Goal: Transaction & Acquisition: Purchase product/service

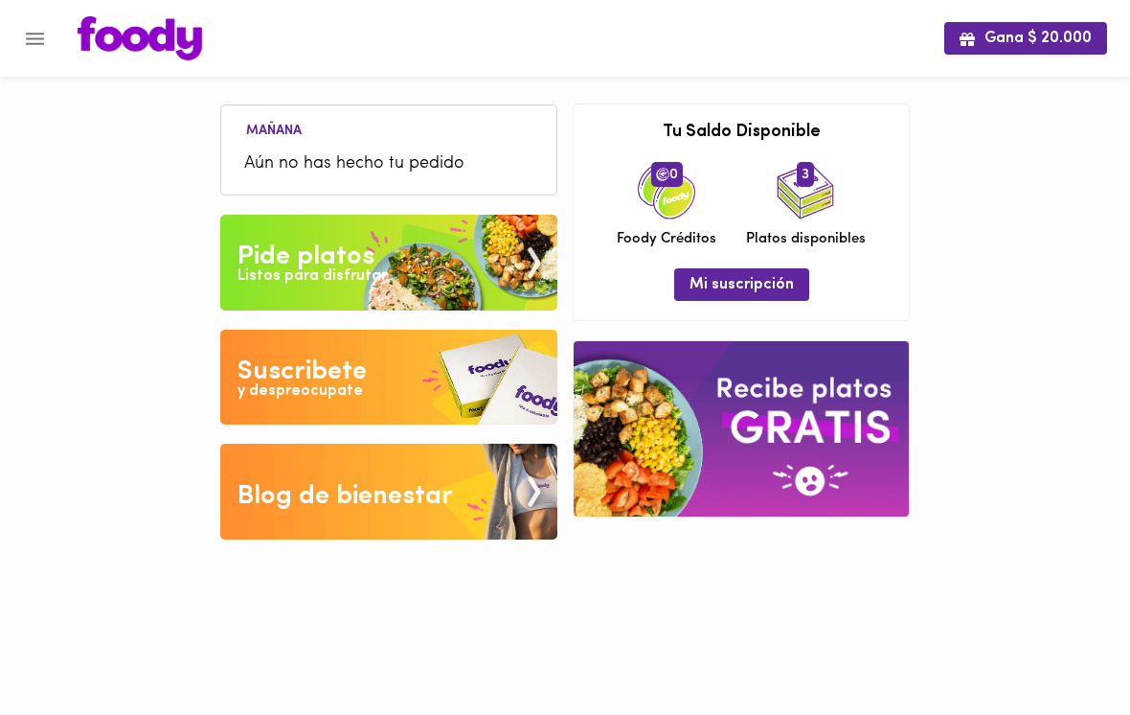
click at [260, 266] on div "Listos para disfrutar" at bounding box center [312, 276] width 149 height 22
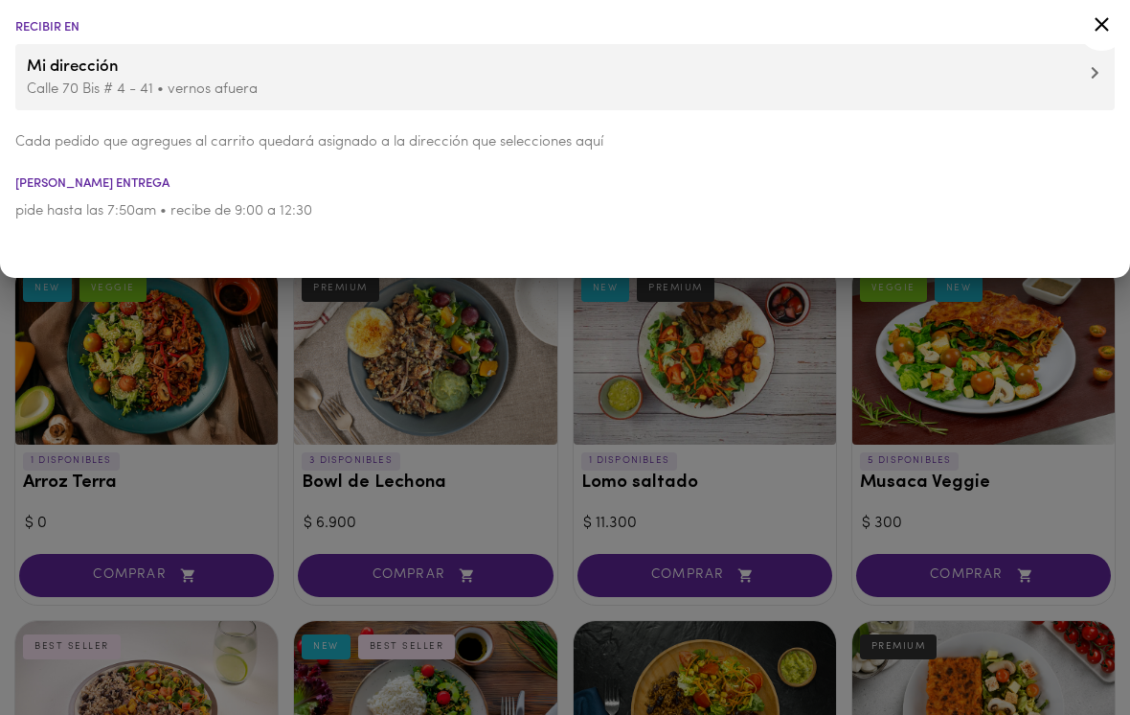
click at [92, 365] on div at bounding box center [565, 357] width 1130 height 715
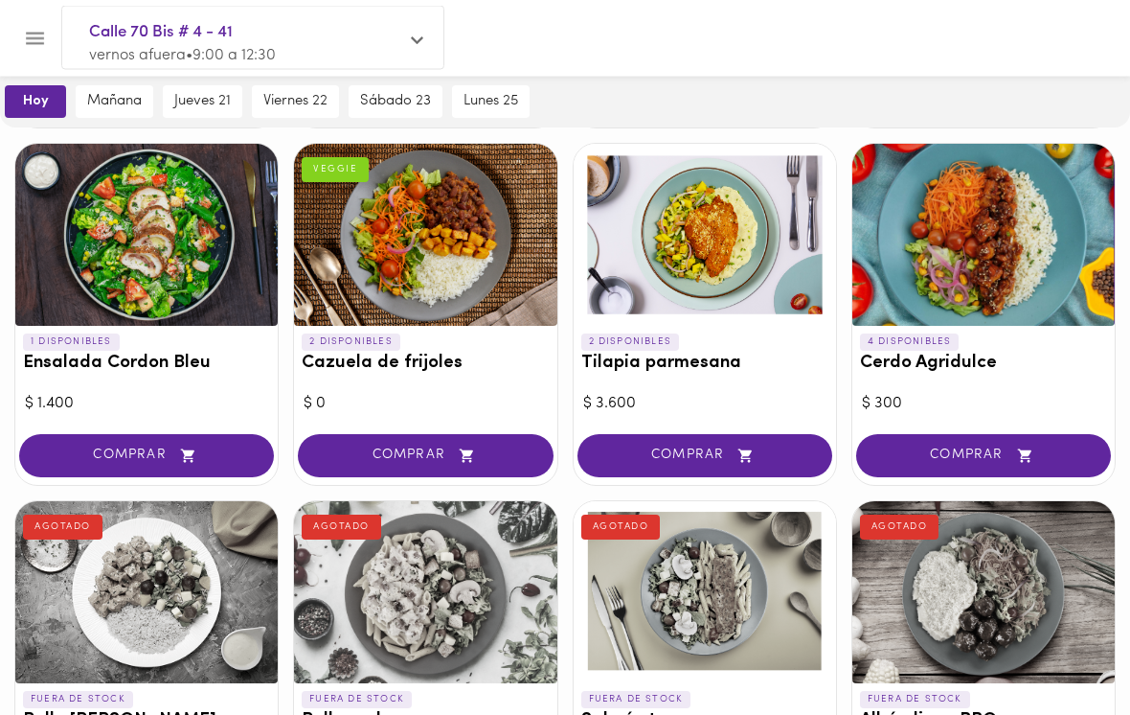
scroll to position [838, 0]
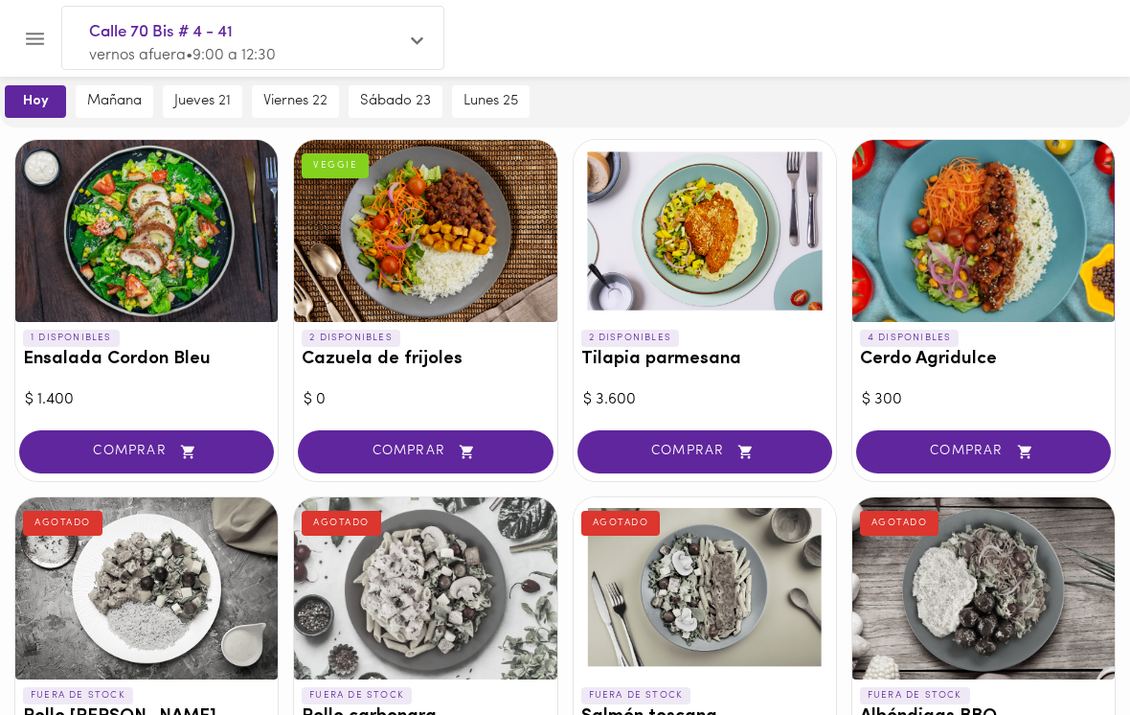
click at [929, 452] on span "COMPRAR" at bounding box center [983, 452] width 207 height 16
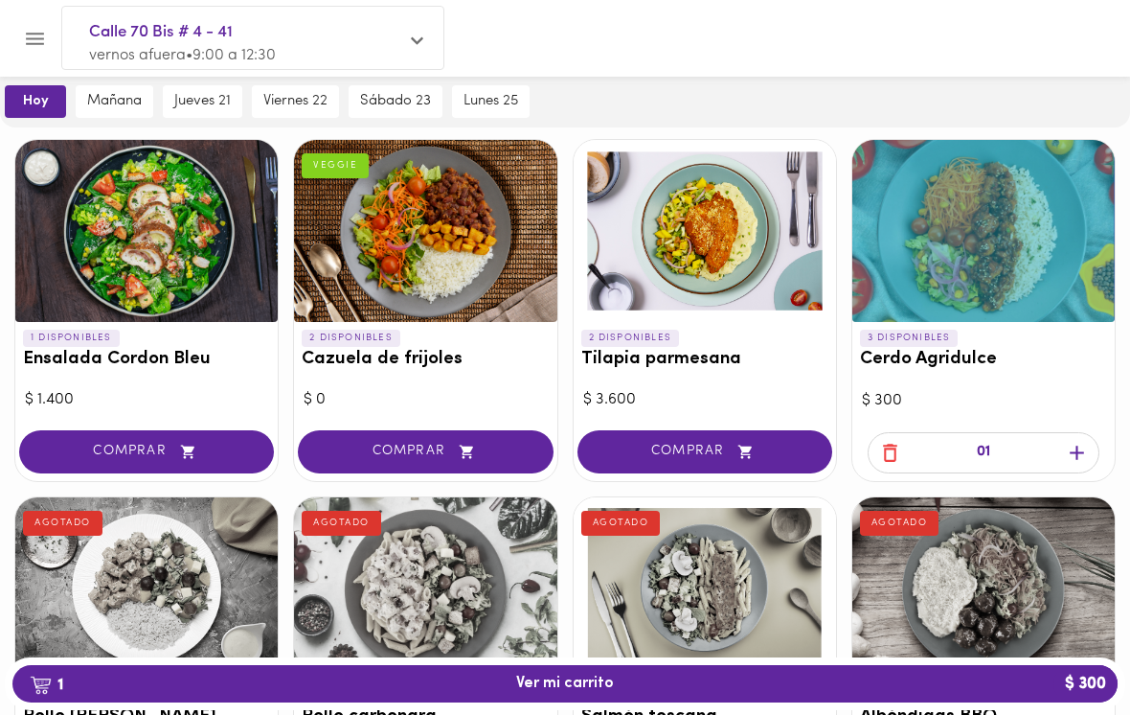
click at [117, 104] on span "mañana" at bounding box center [114, 101] width 55 height 17
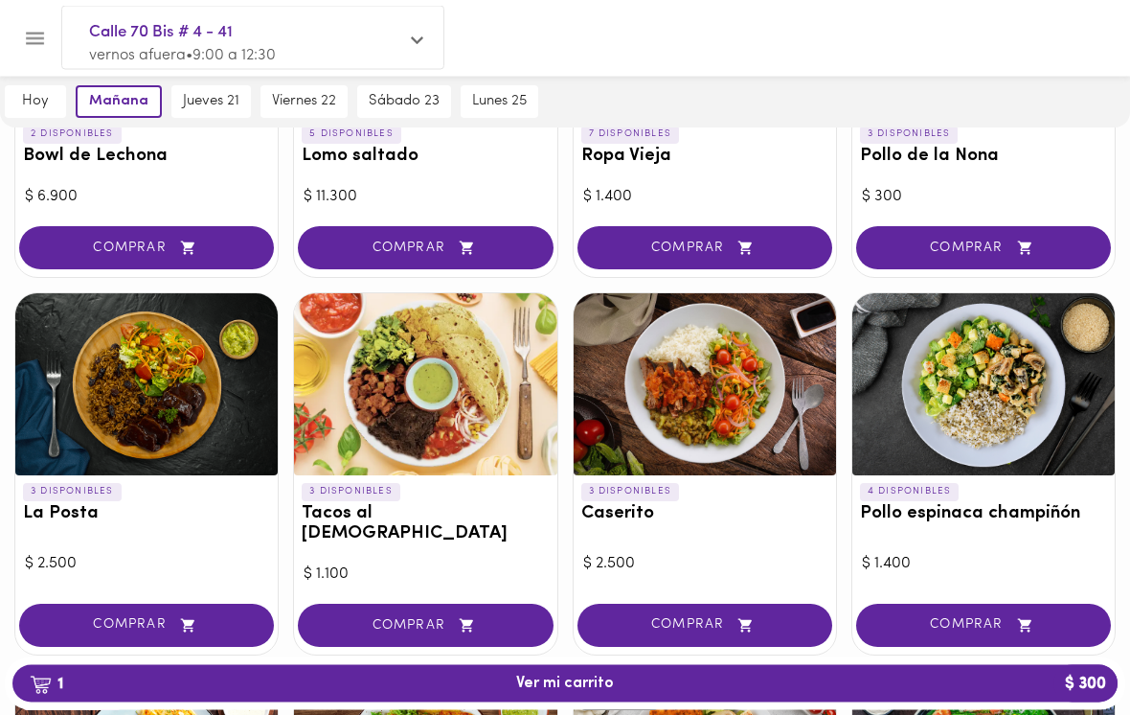
scroll to position [752, 0]
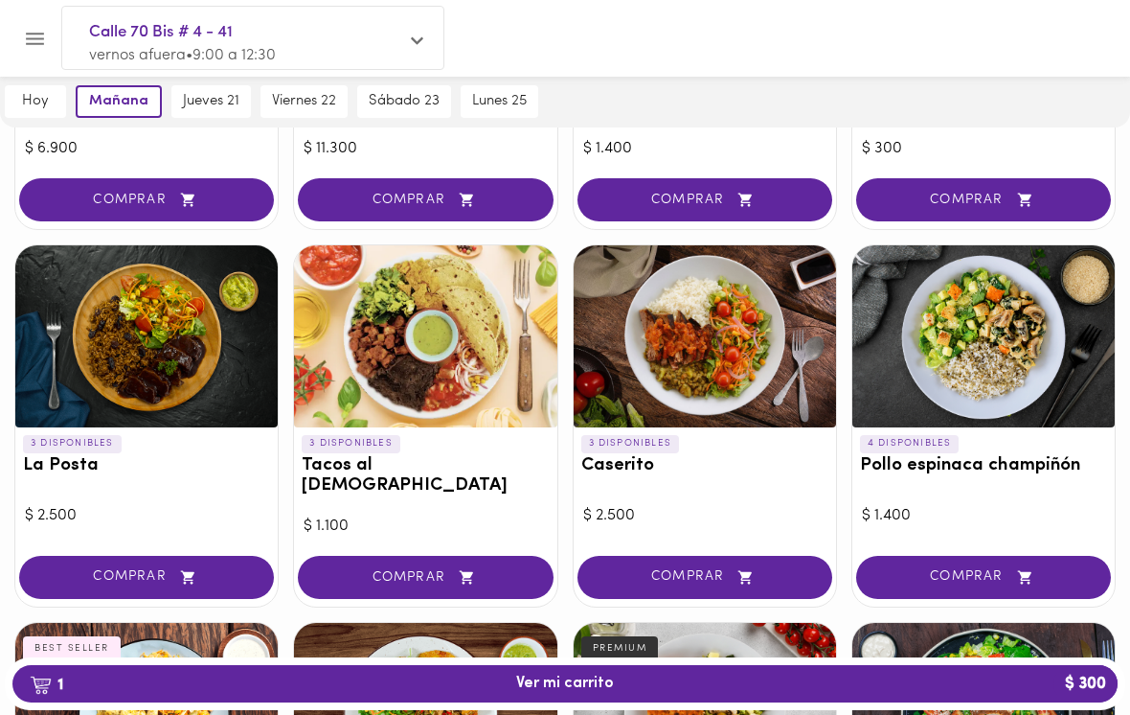
click at [655, 561] on button "COMPRAR" at bounding box center [705, 577] width 255 height 43
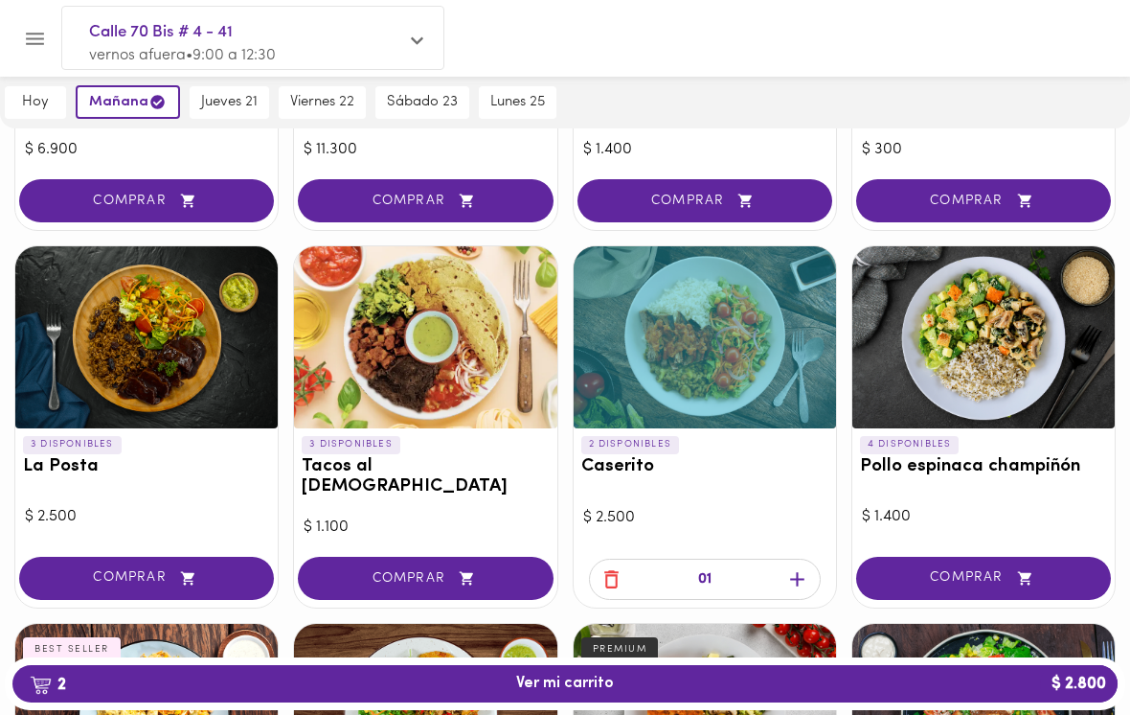
click at [223, 102] on span "jueves 21" at bounding box center [229, 102] width 57 height 17
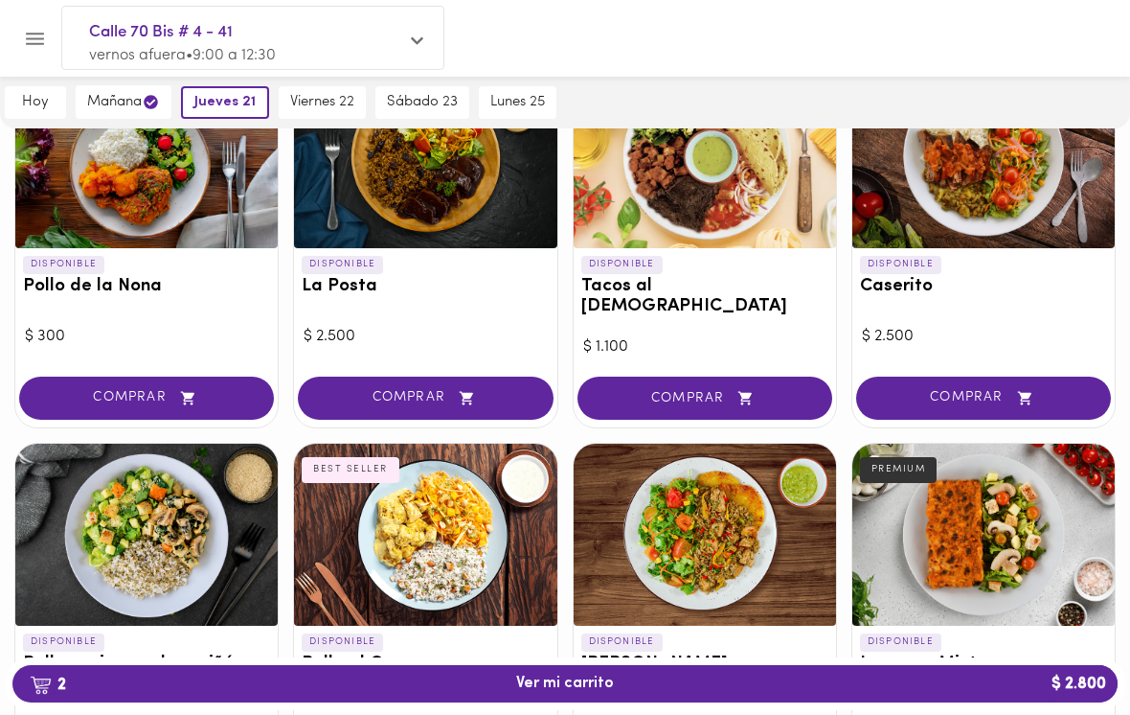
scroll to position [937, 0]
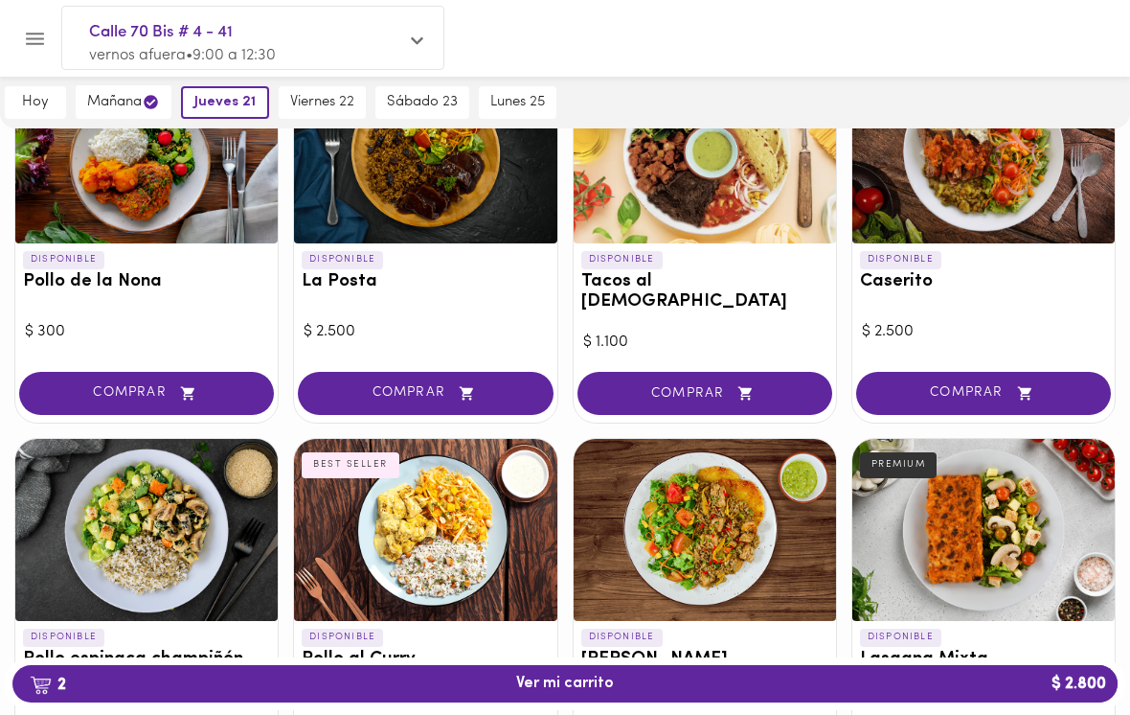
click at [135, 485] on div at bounding box center [146, 530] width 262 height 182
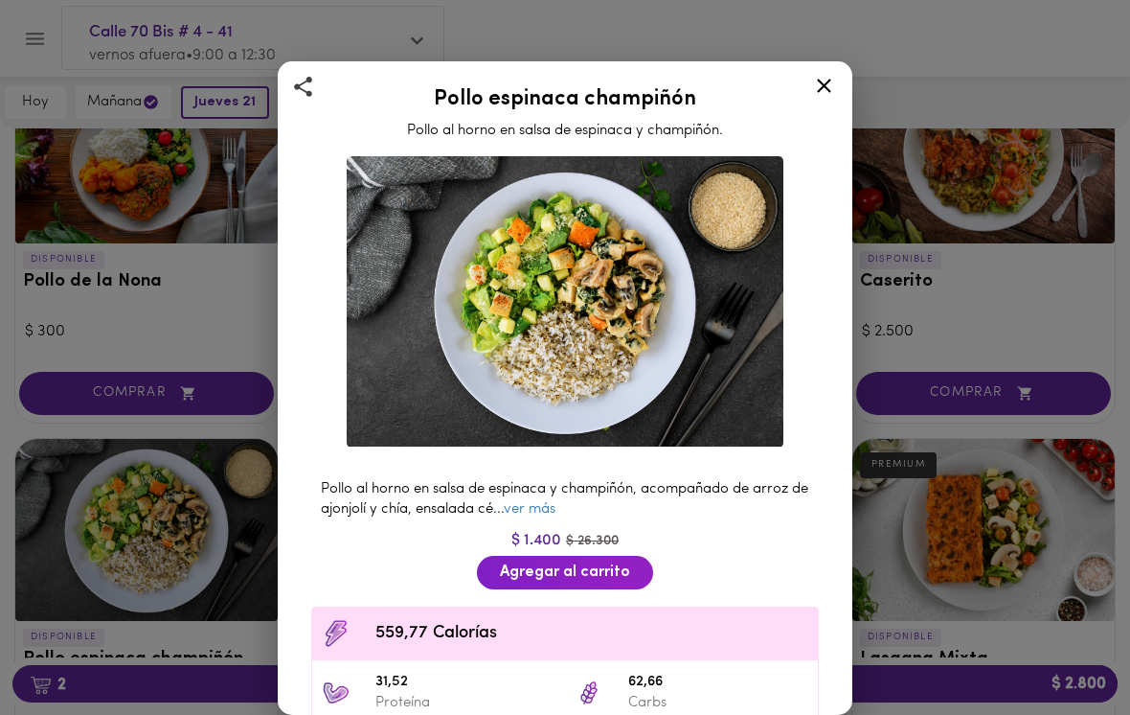
click at [161, 435] on div "Pollo espinaca champiñón Pollo al horno en salsa de espinaca y champiñón. Pollo…" at bounding box center [565, 357] width 1130 height 715
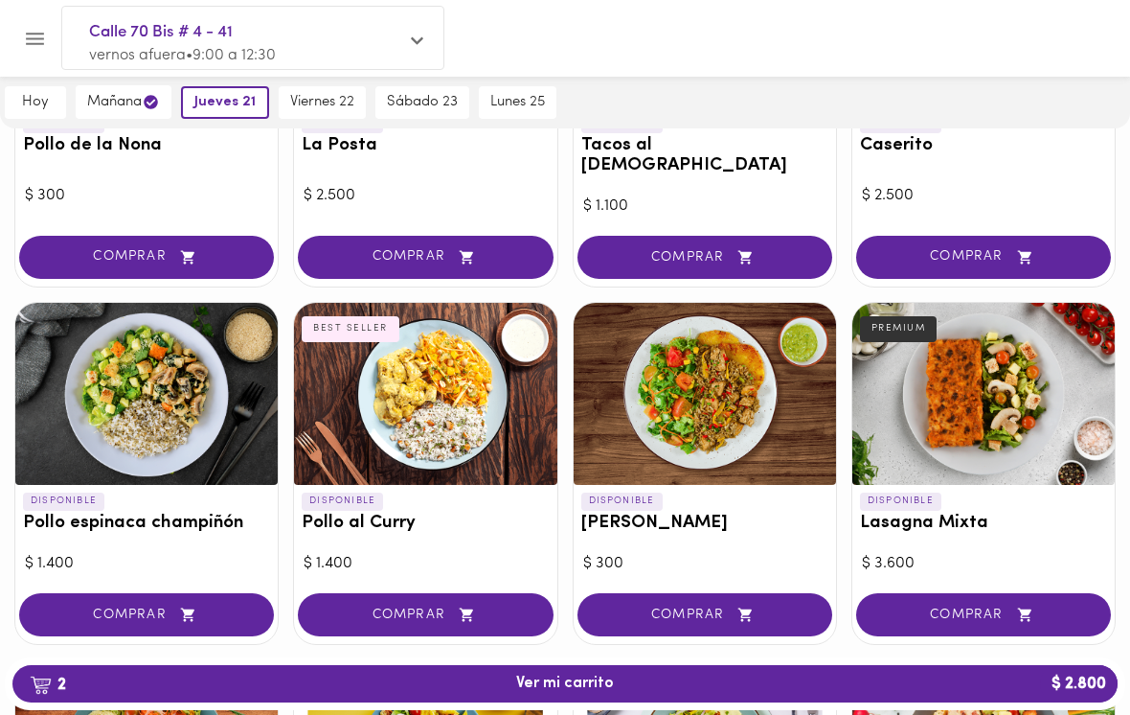
scroll to position [1074, 0]
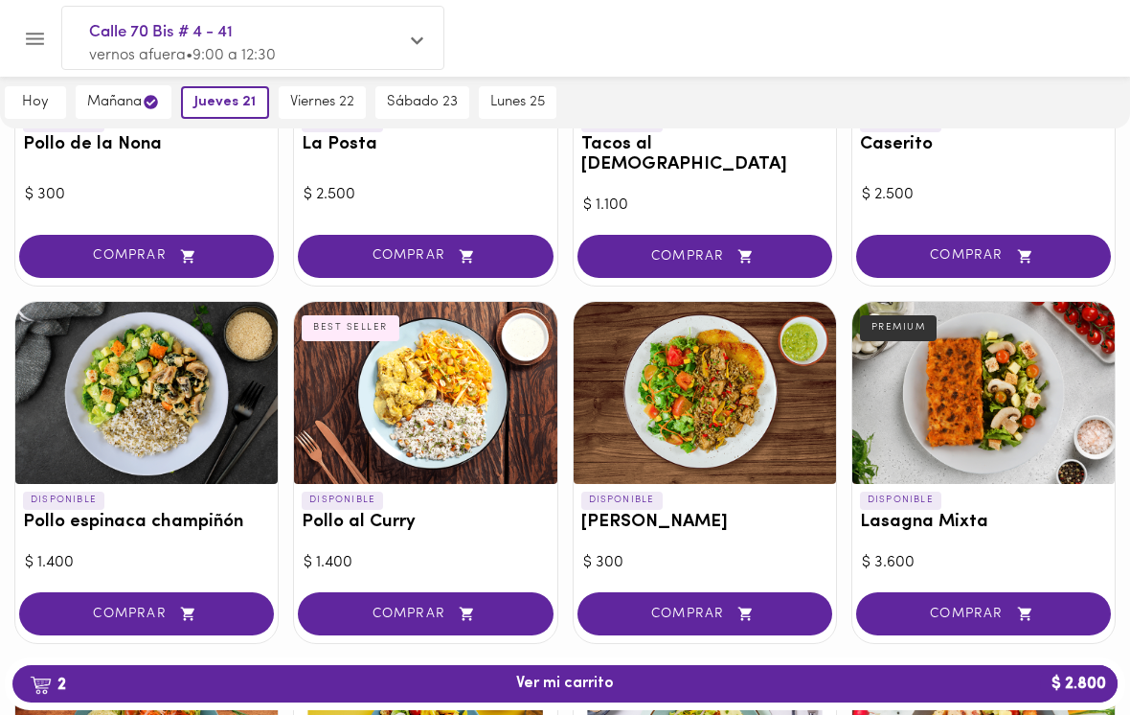
click at [161, 598] on button "COMPRAR" at bounding box center [146, 613] width 255 height 43
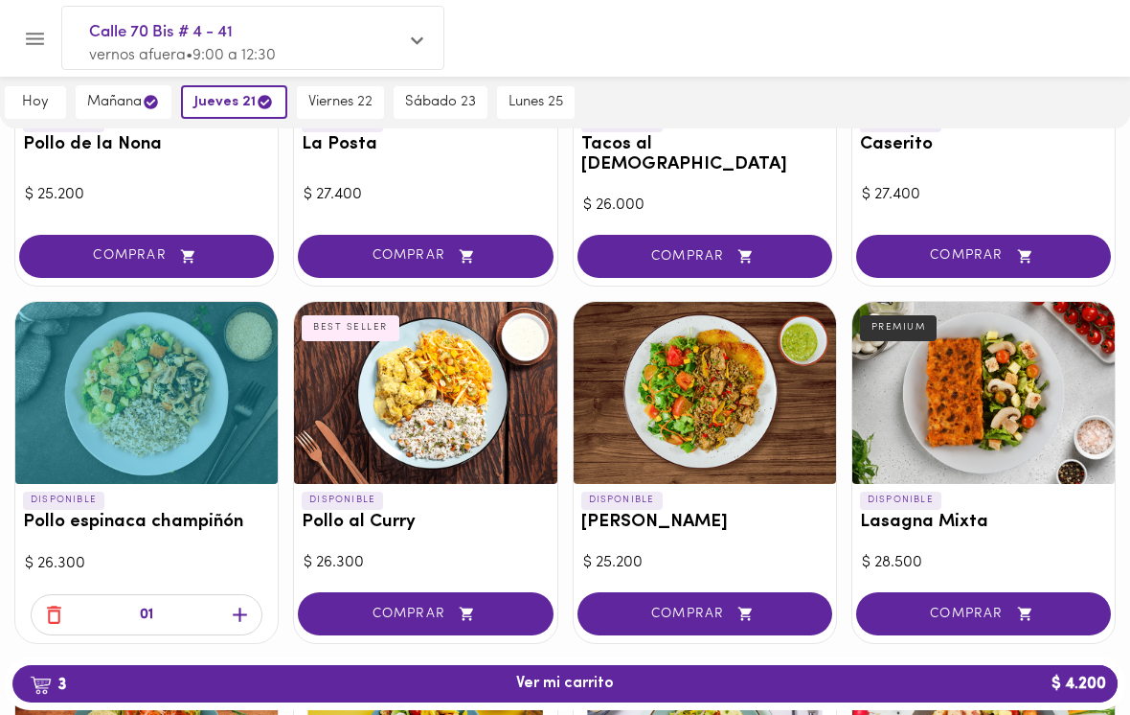
click at [348, 693] on span "3 Ver mi carrito $ 4.200" at bounding box center [565, 683] width 1075 height 18
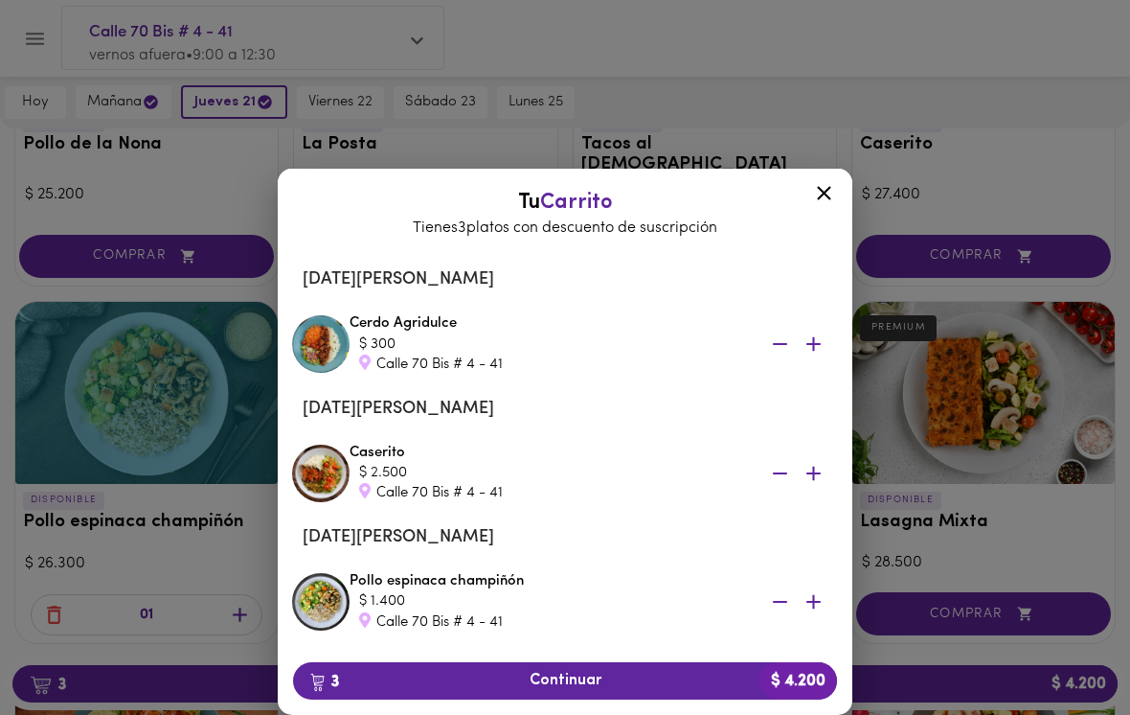
click at [399, 690] on span "3 Continuar $ 4.200" at bounding box center [564, 681] width 513 height 18
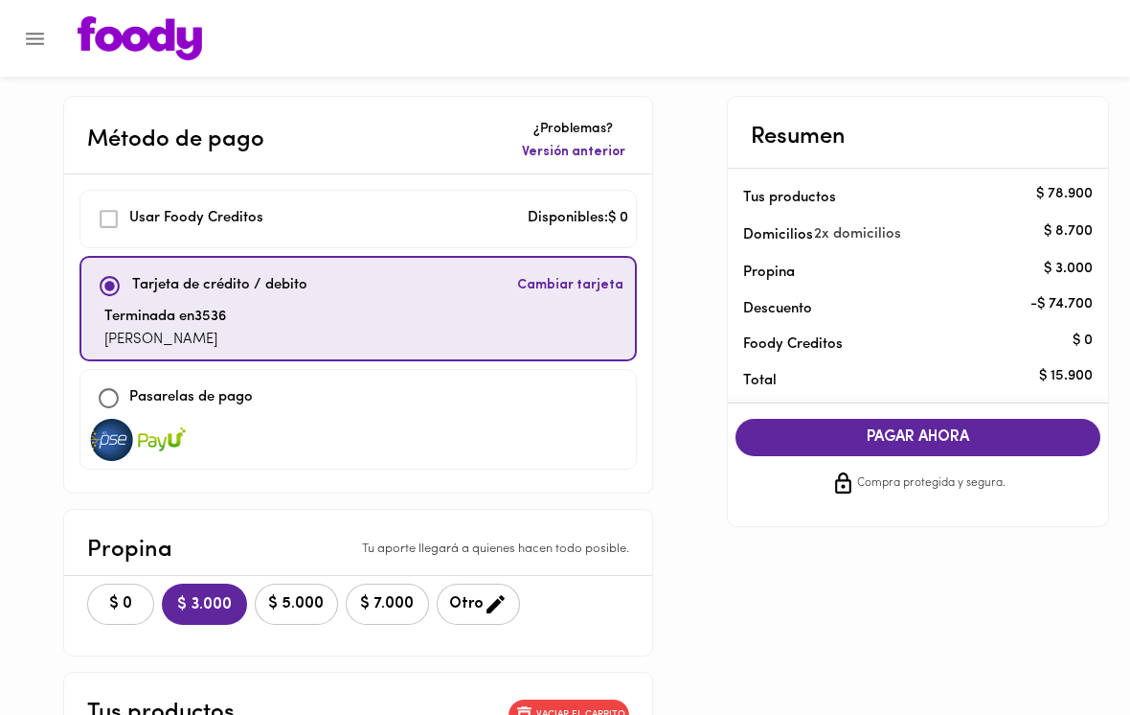
click at [126, 612] on button "$ 0" at bounding box center [120, 603] width 67 height 41
click at [837, 431] on span "PAGAR AHORA" at bounding box center [919, 437] width 328 height 18
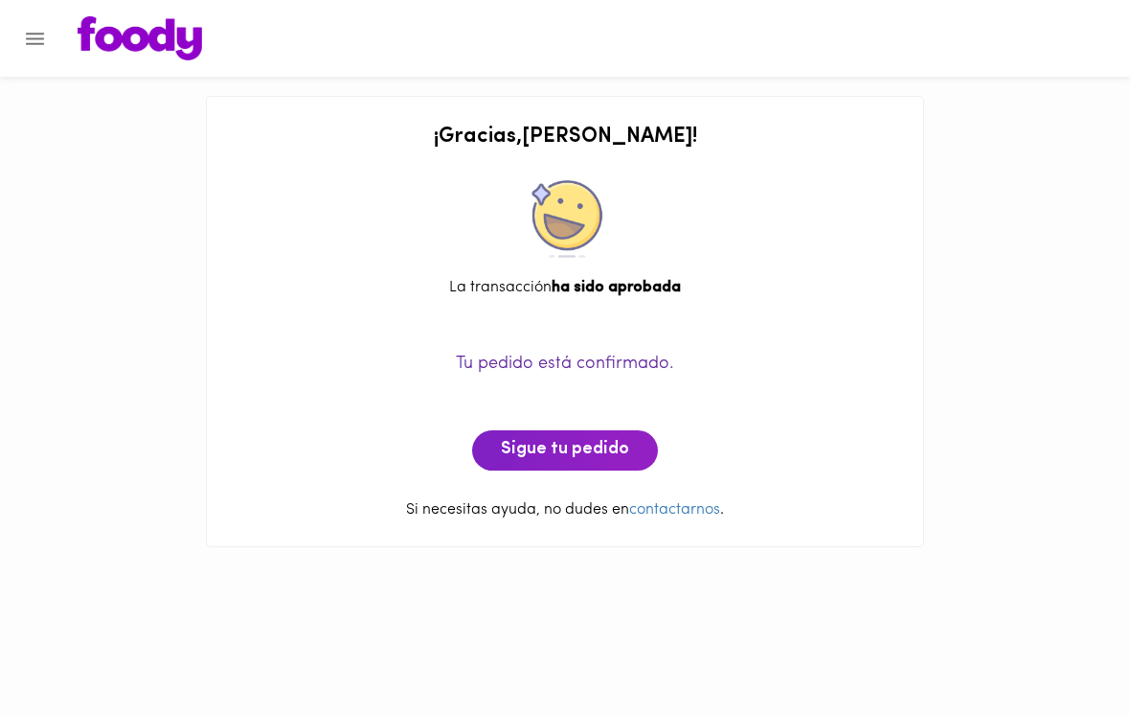
click at [41, 43] on icon "Menu" at bounding box center [35, 39] width 18 height 12
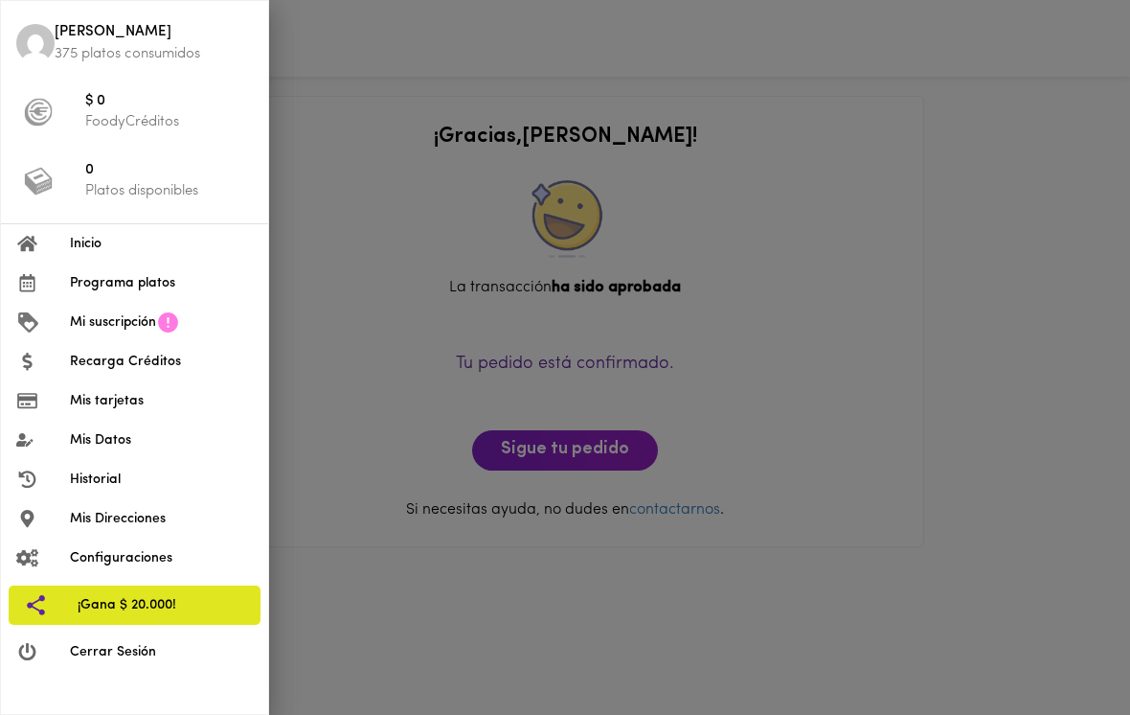
click at [71, 38] on span "[PERSON_NAME]" at bounding box center [154, 33] width 198 height 22
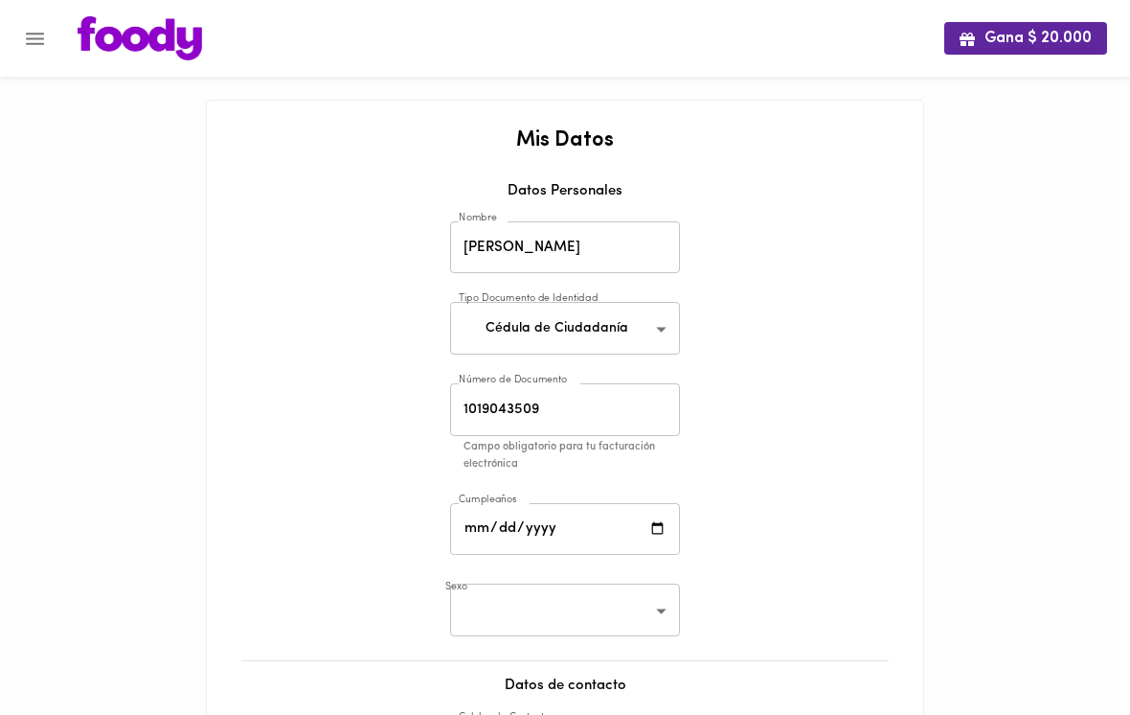
click at [115, 42] on img at bounding box center [140, 38] width 125 height 44
